Goal: Task Accomplishment & Management: Complete application form

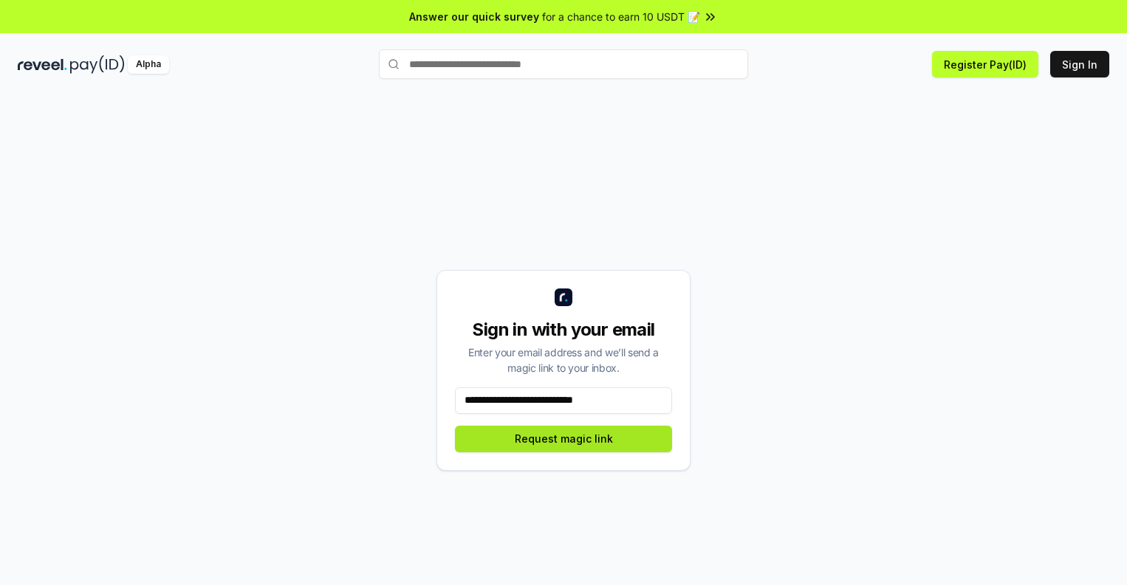
type input "**********"
click at [563, 439] on button "Request magic link" at bounding box center [563, 439] width 217 height 27
